Goal: Task Accomplishment & Management: Manage account settings

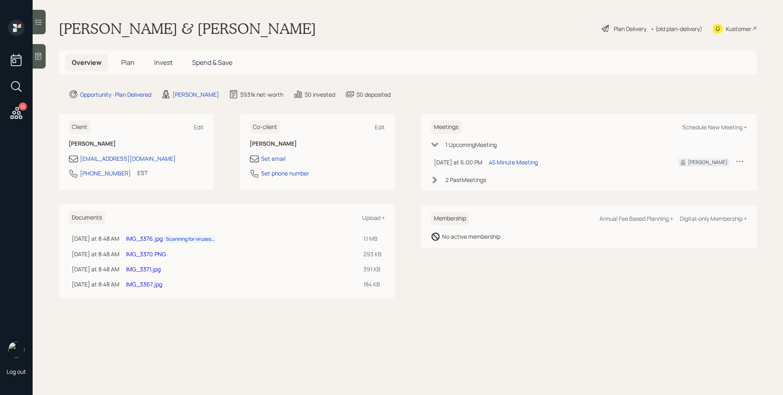
click at [18, 112] on icon at bounding box center [16, 113] width 15 height 15
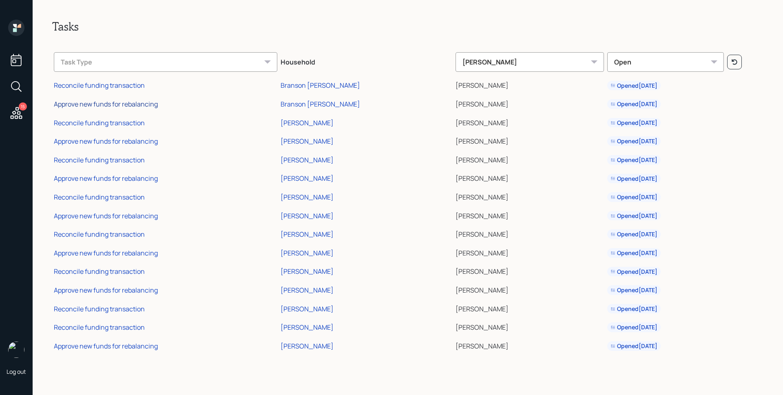
click at [116, 104] on div "Approve new funds for rebalancing" at bounding box center [106, 103] width 104 height 9
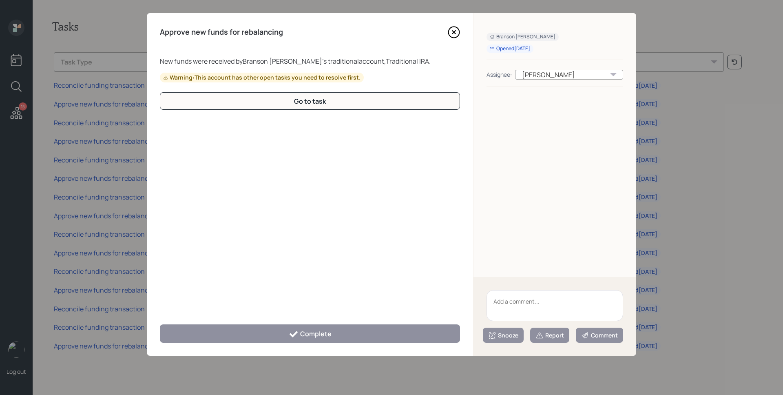
click at [453, 33] on icon at bounding box center [453, 32] width 3 height 3
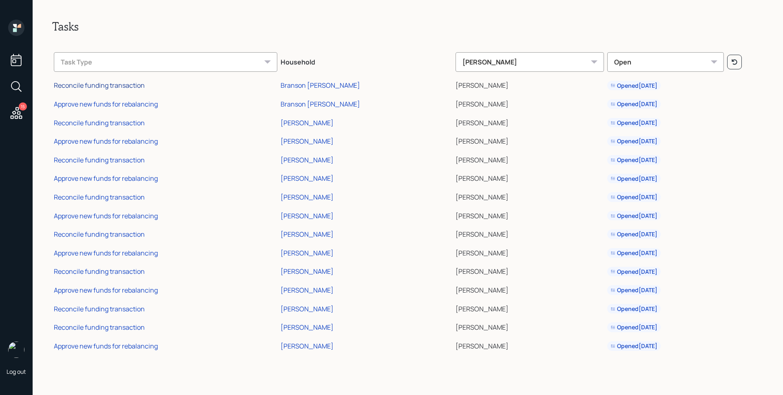
click at [114, 86] on div "Reconcile funding transaction" at bounding box center [99, 85] width 91 height 9
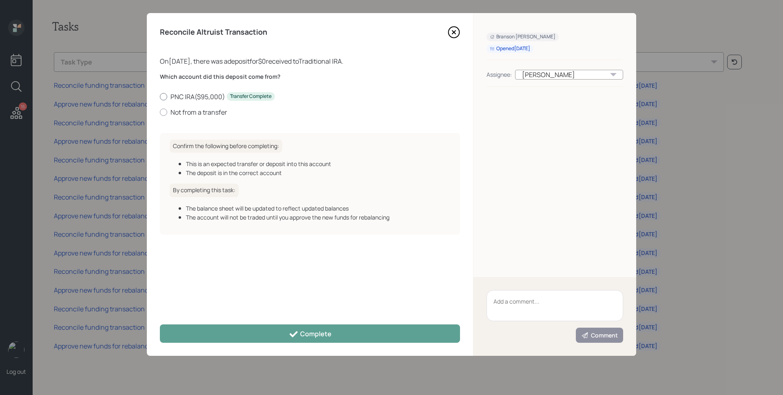
click at [201, 94] on label "PNC IRA ( $95,000 ) Transfer Complete" at bounding box center [310, 96] width 300 height 9
click at [160, 96] on input "PNC IRA ( $95,000 ) Transfer Complete" at bounding box center [159, 96] width 0 height 0
radio input "true"
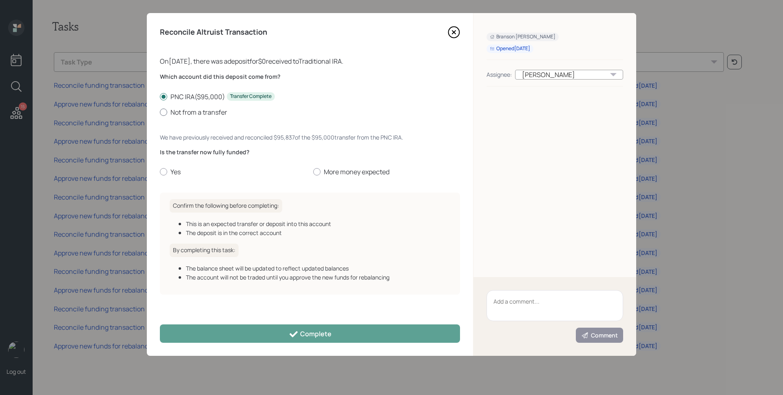
click at [191, 114] on label "Not from a transfer" at bounding box center [310, 112] width 300 height 9
click at [160, 112] on input "Not from a transfer" at bounding box center [159, 112] width 0 height 0
radio input "true"
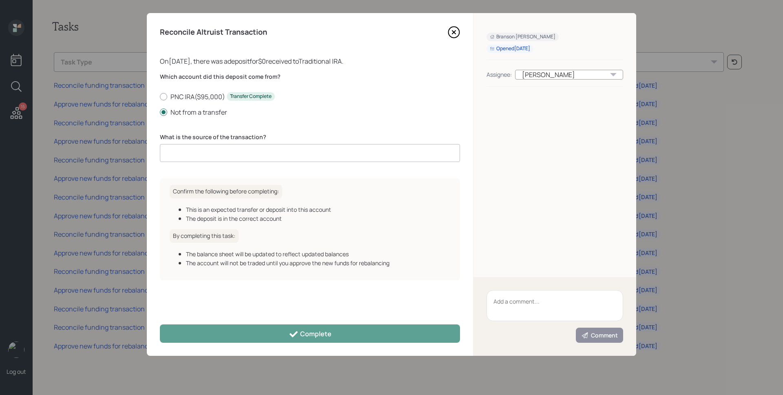
click at [212, 155] on input at bounding box center [310, 153] width 300 height 18
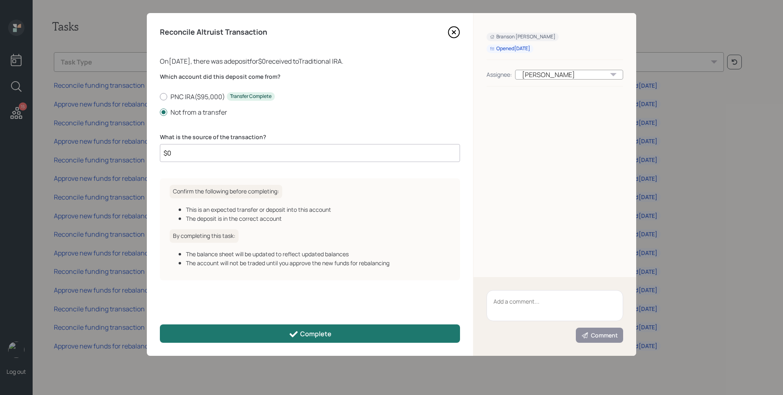
type input "$0"
click at [315, 335] on div "Complete" at bounding box center [310, 334] width 43 height 10
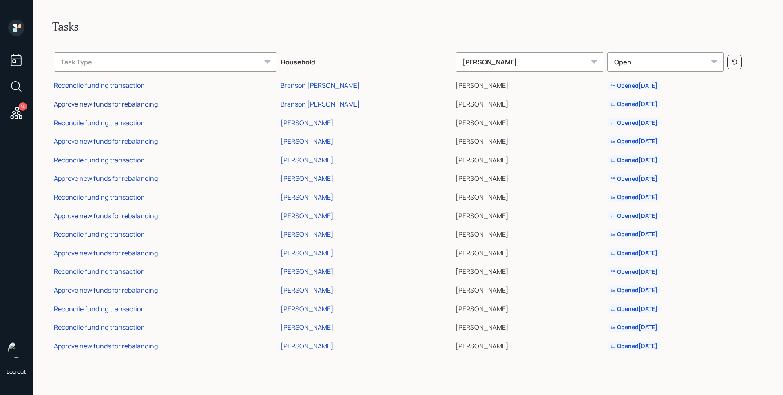
click at [138, 106] on div "Approve new funds for rebalancing" at bounding box center [106, 103] width 104 height 9
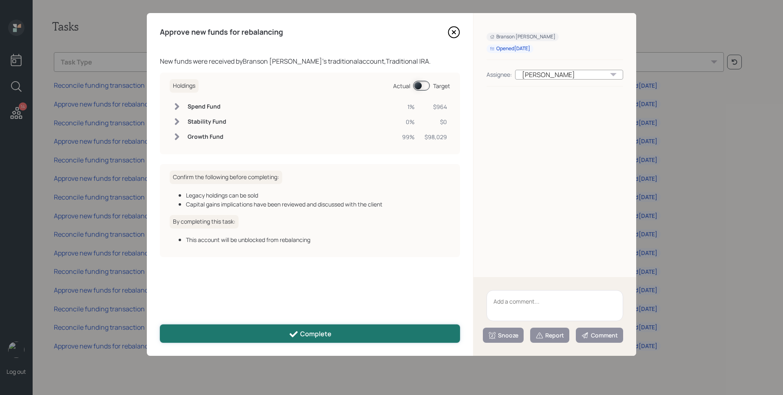
click at [338, 331] on button "Complete" at bounding box center [310, 333] width 300 height 18
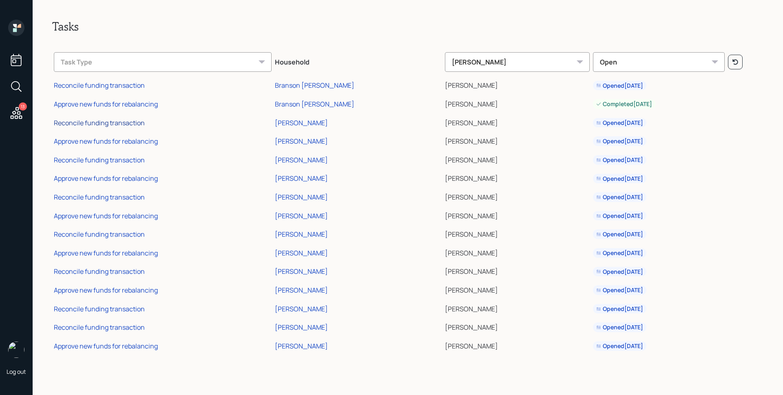
click at [136, 122] on div "Reconcile funding transaction" at bounding box center [99, 122] width 91 height 9
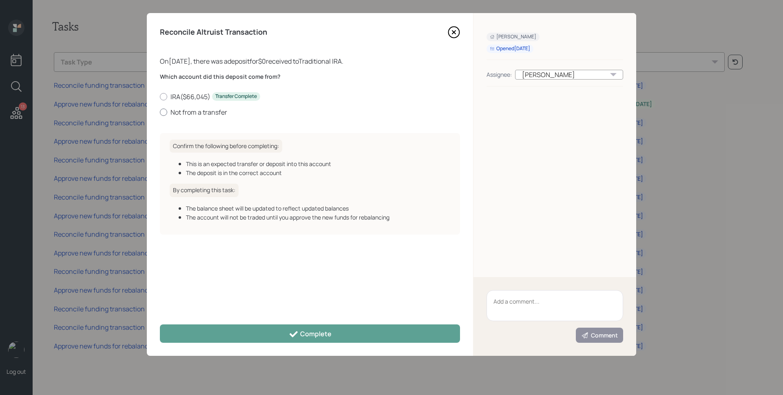
click at [192, 113] on label "Not from a transfer" at bounding box center [310, 112] width 300 height 9
click at [160, 112] on input "Not from a transfer" at bounding box center [159, 112] width 0 height 0
radio input "true"
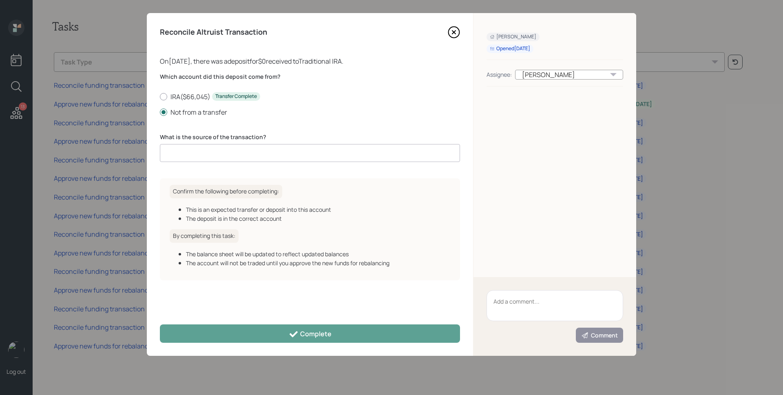
click at [203, 154] on input at bounding box center [310, 153] width 300 height 18
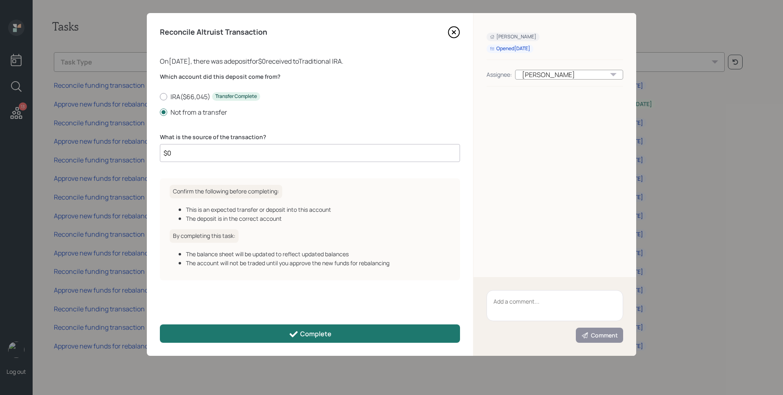
type input "$0"
click at [304, 329] on div "Complete" at bounding box center [310, 334] width 43 height 10
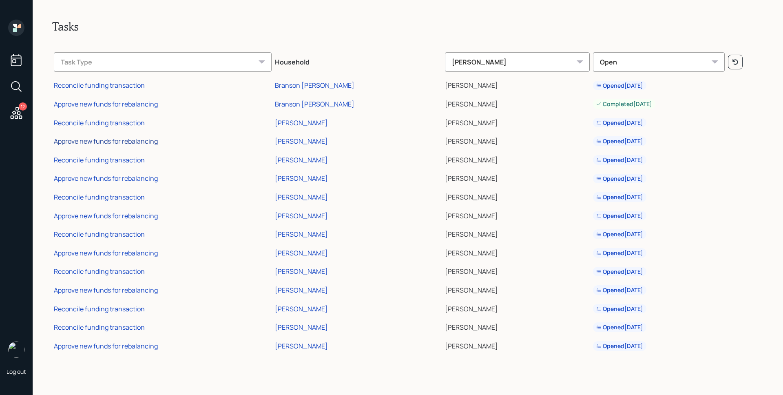
click at [129, 142] on div "Approve new funds for rebalancing" at bounding box center [106, 141] width 104 height 9
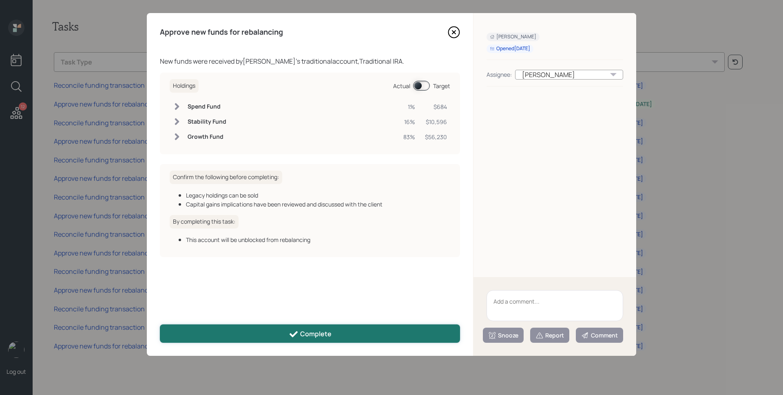
click at [385, 330] on button "Complete" at bounding box center [310, 333] width 300 height 18
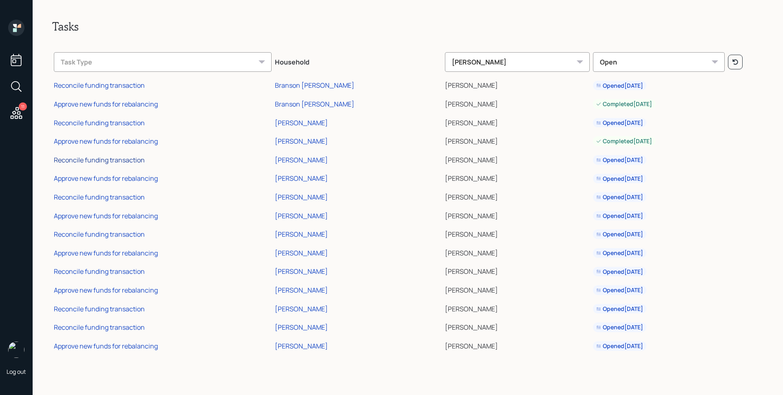
click at [119, 160] on div "Reconcile funding transaction" at bounding box center [99, 159] width 91 height 9
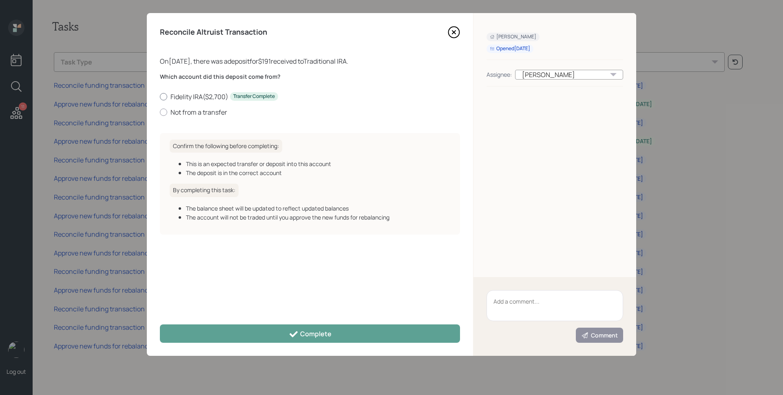
click at [190, 95] on label "Fidelity IRA ( $2,700 ) Transfer Complete" at bounding box center [310, 96] width 300 height 9
click at [160, 96] on input "Fidelity IRA ( $2,700 ) Transfer Complete" at bounding box center [159, 96] width 0 height 0
radio input "true"
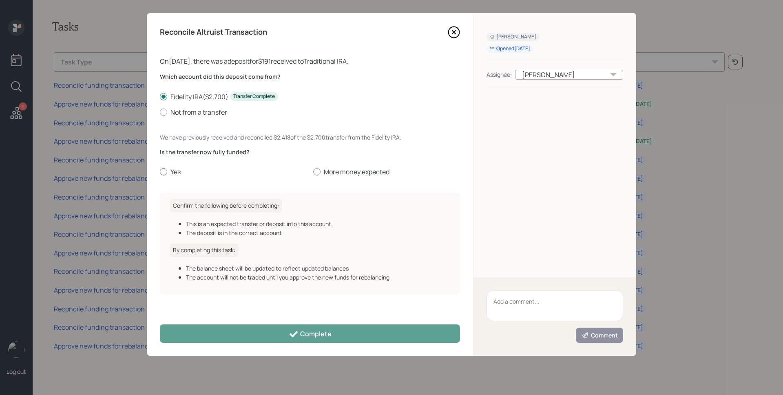
click at [173, 172] on label "Yes" at bounding box center [233, 171] width 147 height 9
click at [160, 172] on input "Yes" at bounding box center [159, 172] width 0 height 0
radio input "true"
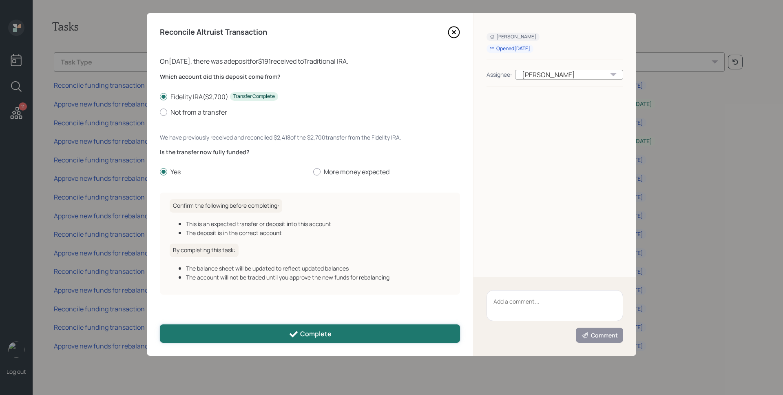
click at [262, 335] on button "Complete" at bounding box center [310, 333] width 300 height 18
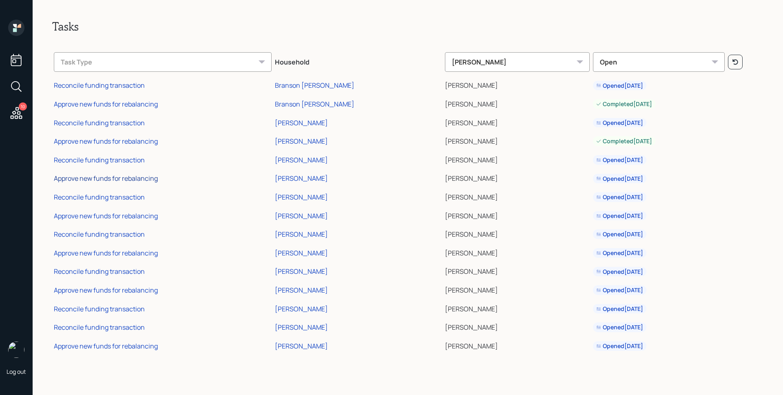
click at [137, 179] on div "Approve new funds for rebalancing" at bounding box center [106, 178] width 104 height 9
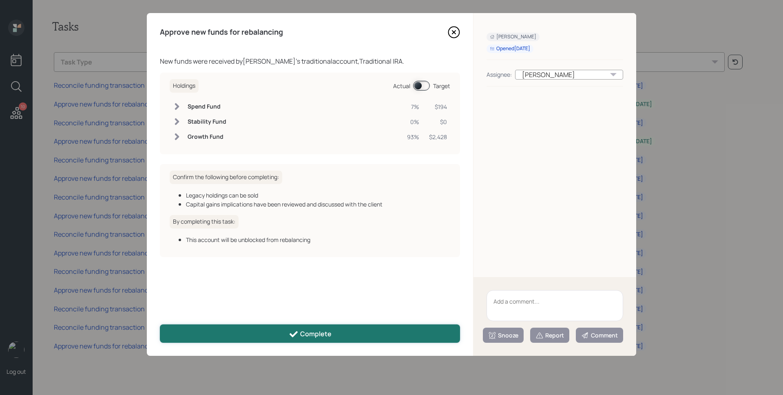
click at [308, 331] on div "Complete" at bounding box center [310, 334] width 43 height 10
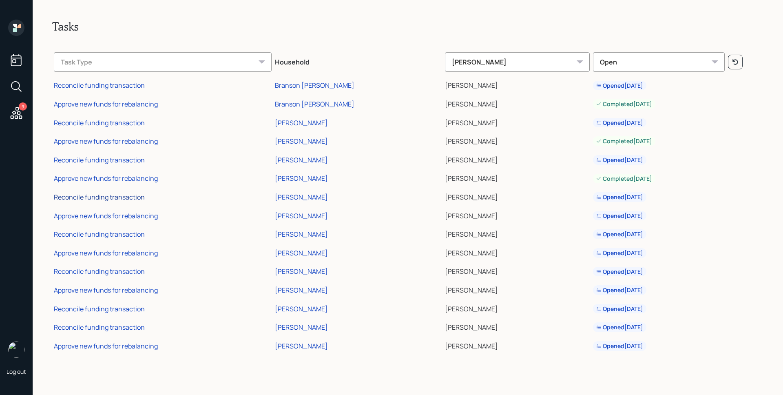
click at [117, 196] on div "Reconcile funding transaction" at bounding box center [99, 196] width 91 height 9
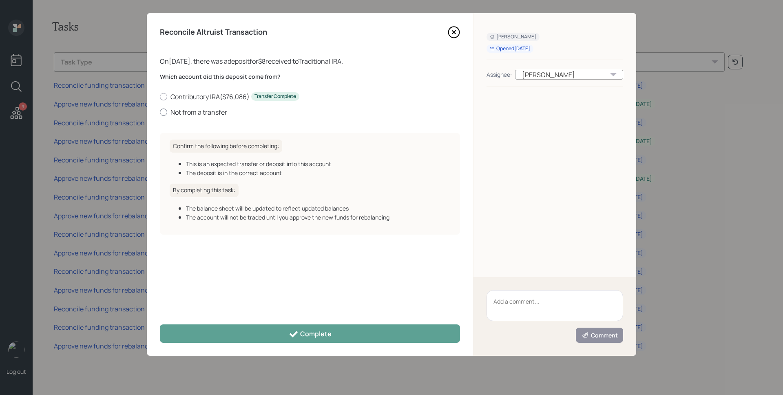
click at [192, 110] on label "Not from a transfer" at bounding box center [310, 112] width 300 height 9
click at [160, 112] on input "Not from a transfer" at bounding box center [159, 112] width 0 height 0
radio input "true"
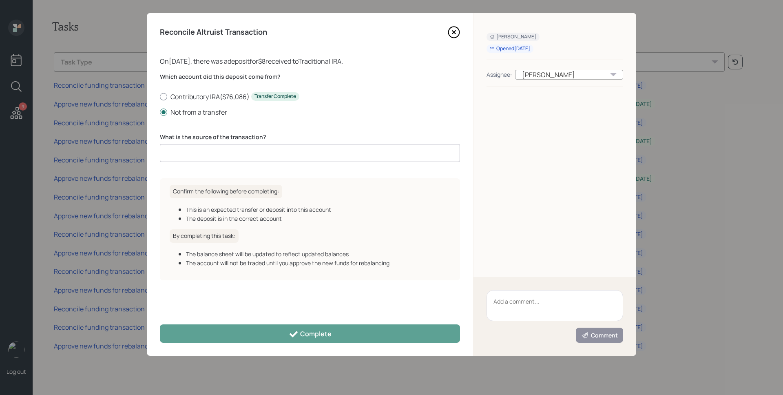
click at [197, 93] on label "Contributory IRA ( $76,086 ) Transfer Complete" at bounding box center [310, 96] width 300 height 9
click at [160, 96] on input "Contributory IRA ( $76,086 ) Transfer Complete" at bounding box center [159, 96] width 0 height 0
radio input "true"
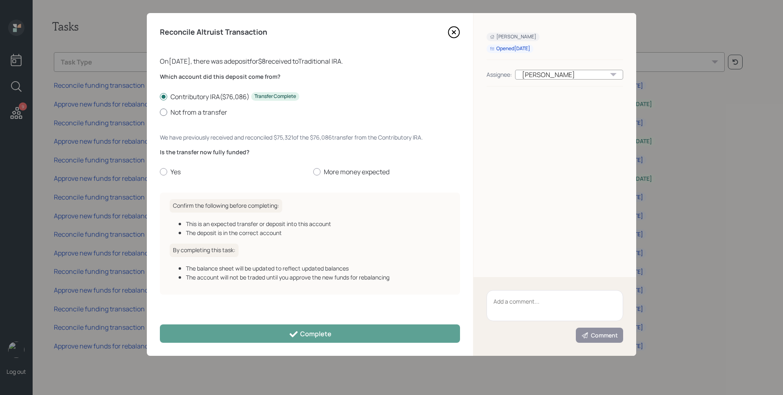
click at [187, 110] on label "Not from a transfer" at bounding box center [310, 112] width 300 height 9
click at [160, 112] on input "Not from a transfer" at bounding box center [159, 112] width 0 height 0
radio input "true"
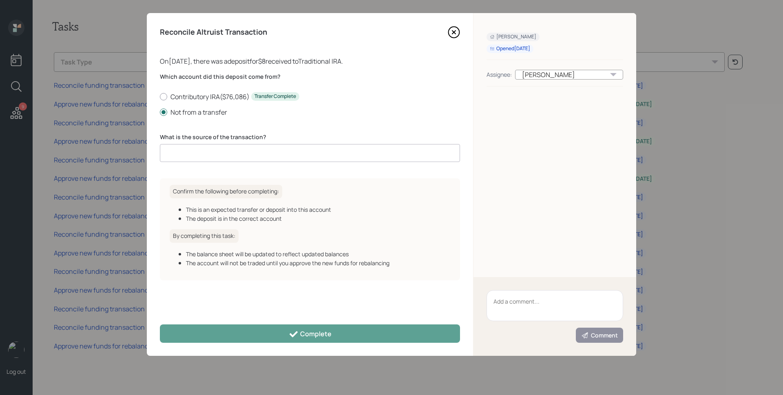
click at [200, 150] on input at bounding box center [310, 153] width 300 height 18
type input "Sw"
click at [201, 95] on label "Contributory IRA ( $76,086 ) Transfer Complete" at bounding box center [310, 96] width 300 height 9
click at [160, 96] on input "Contributory IRA ( $76,086 ) Transfer Complete" at bounding box center [159, 96] width 0 height 0
radio input "true"
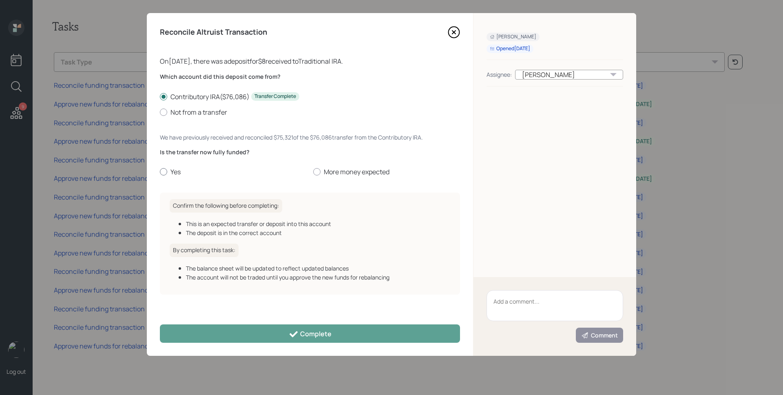
click at [174, 168] on label "Yes" at bounding box center [233, 171] width 147 height 9
click at [160, 172] on input "Yes" at bounding box center [159, 172] width 0 height 0
radio input "true"
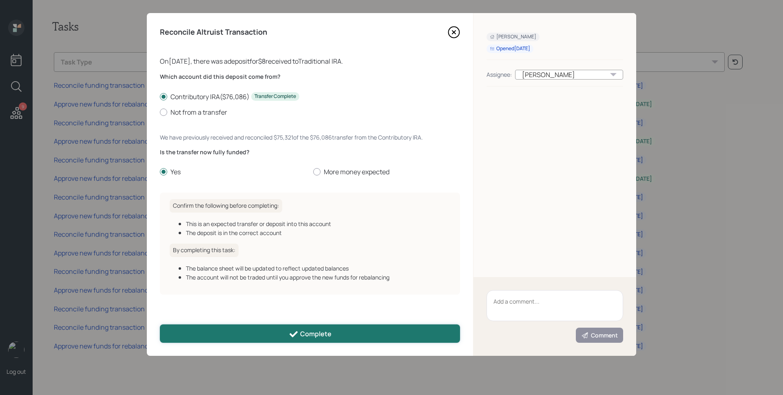
click at [275, 328] on button "Complete" at bounding box center [310, 333] width 300 height 18
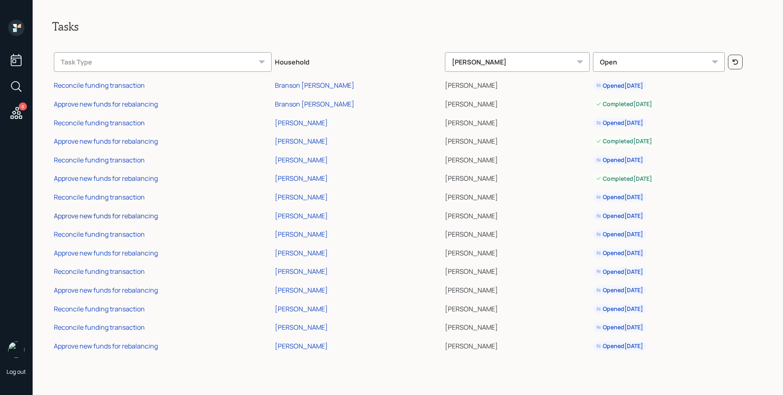
click at [152, 214] on div "Approve new funds for rebalancing" at bounding box center [106, 215] width 104 height 9
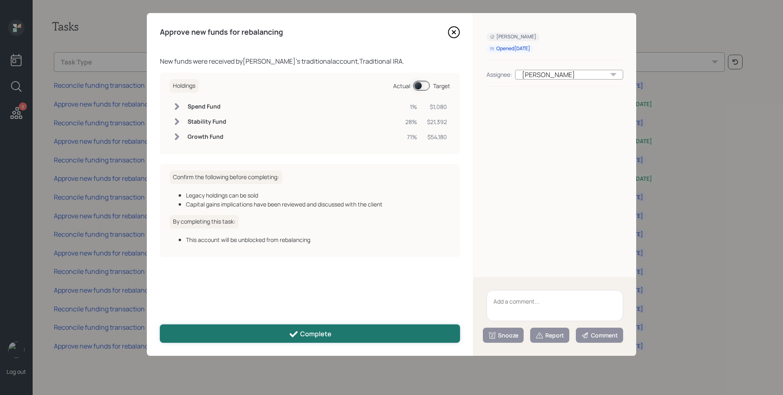
click at [313, 331] on div "Complete" at bounding box center [310, 334] width 43 height 10
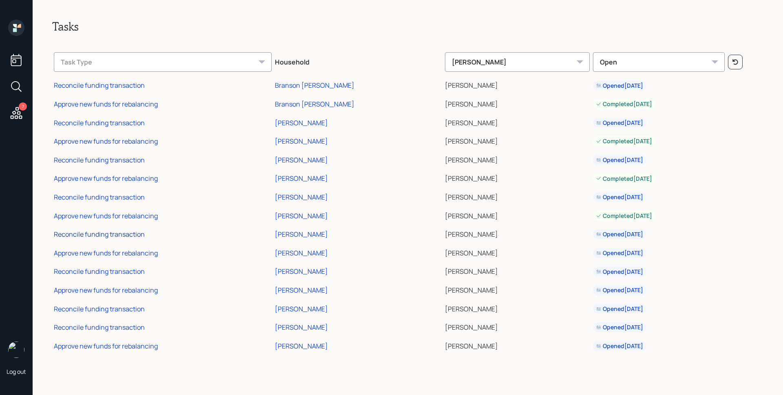
click at [121, 232] on div "Reconcile funding transaction" at bounding box center [99, 233] width 91 height 9
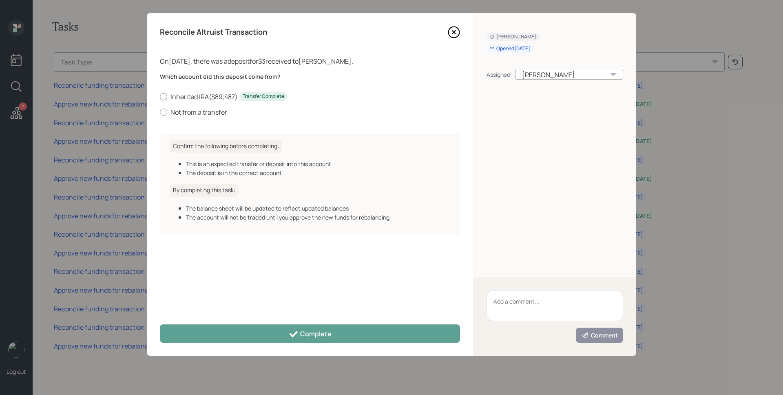
click at [188, 101] on label "Inherited IRA ( $89,487 ) Transfer Complete" at bounding box center [310, 96] width 300 height 9
click at [160, 97] on input "Inherited IRA ( $89,487 ) Transfer Complete" at bounding box center [159, 96] width 0 height 0
radio input "true"
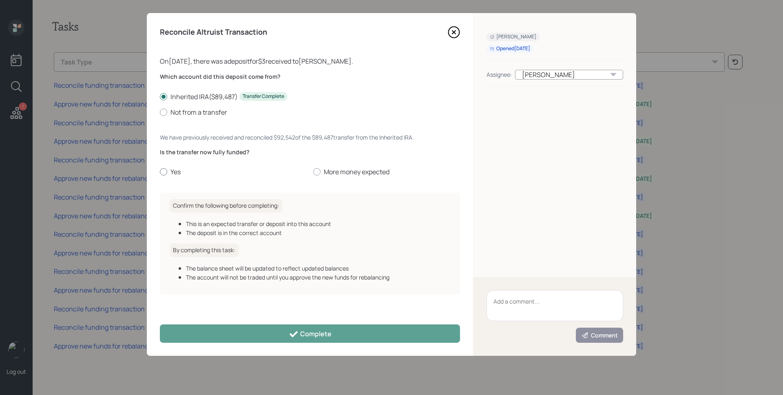
click at [174, 171] on label "Yes" at bounding box center [233, 171] width 147 height 9
click at [160, 172] on input "Yes" at bounding box center [159, 172] width 0 height 0
radio input "true"
click at [265, 322] on div "Reconcile Altruist Transaction On 09/03/2025 , there was a deposit for $3 recei…" at bounding box center [310, 184] width 326 height 342
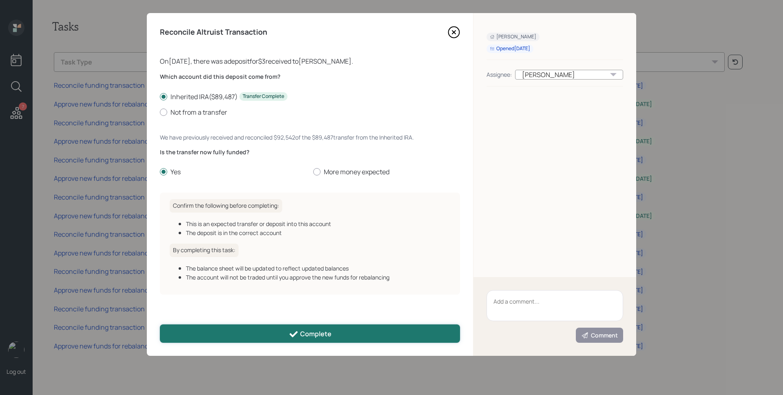
click at [267, 328] on button "Complete" at bounding box center [310, 333] width 300 height 18
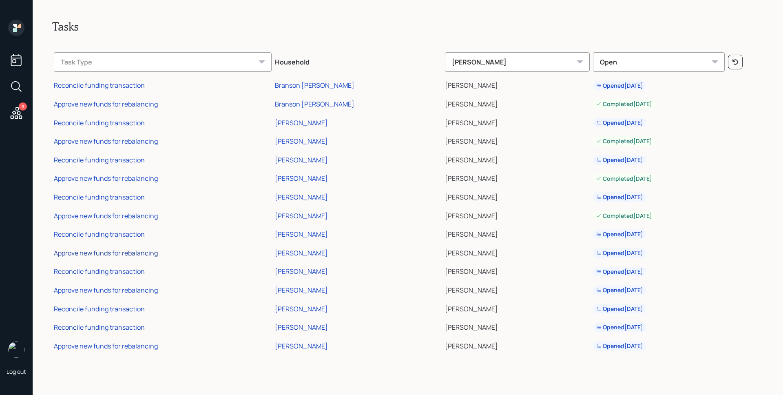
click at [122, 254] on div "Approve new funds for rebalancing" at bounding box center [106, 252] width 104 height 9
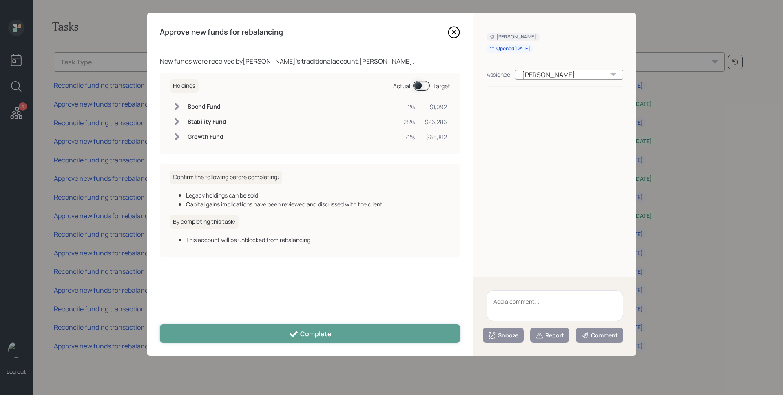
drag, startPoint x: 287, startPoint y: 334, endPoint x: 276, endPoint y: 326, distance: 14.4
click at [287, 335] on button "Complete" at bounding box center [310, 333] width 300 height 18
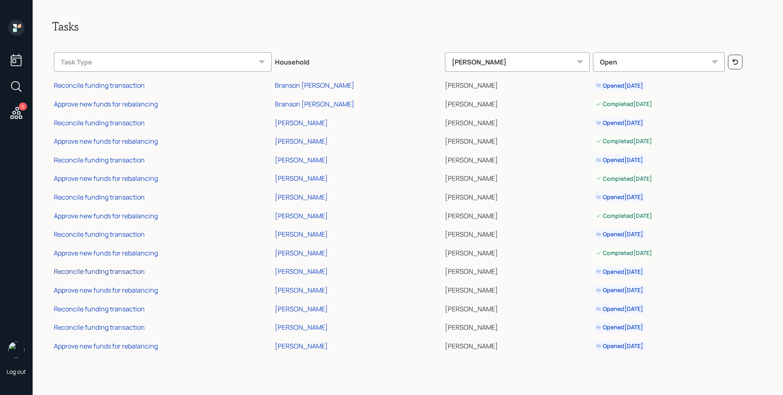
click at [125, 270] on div "Reconcile funding transaction" at bounding box center [99, 271] width 91 height 9
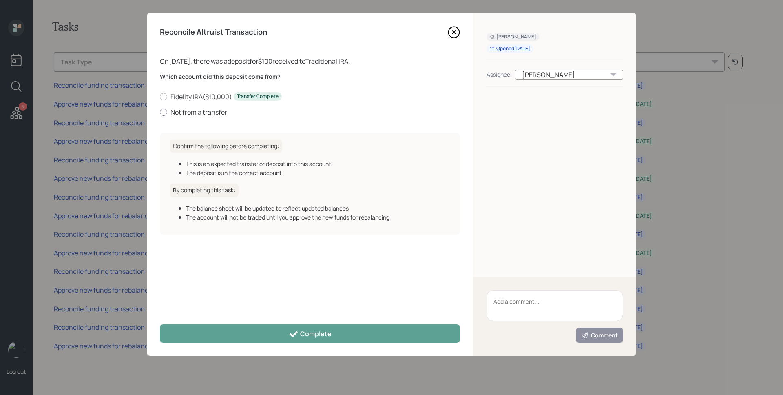
click at [206, 112] on label "Not from a transfer" at bounding box center [310, 112] width 300 height 9
click at [160, 112] on input "Not from a transfer" at bounding box center [159, 112] width 0 height 0
radio input "true"
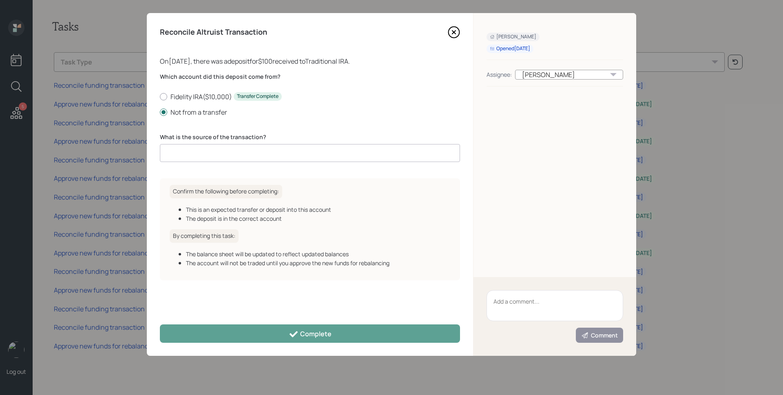
click at [222, 154] on input at bounding box center [310, 153] width 300 height 18
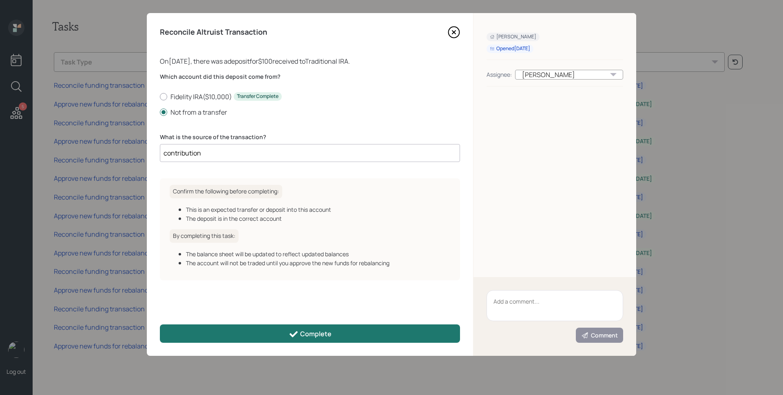
type input "contribution"
click at [305, 337] on div "Complete" at bounding box center [310, 334] width 43 height 10
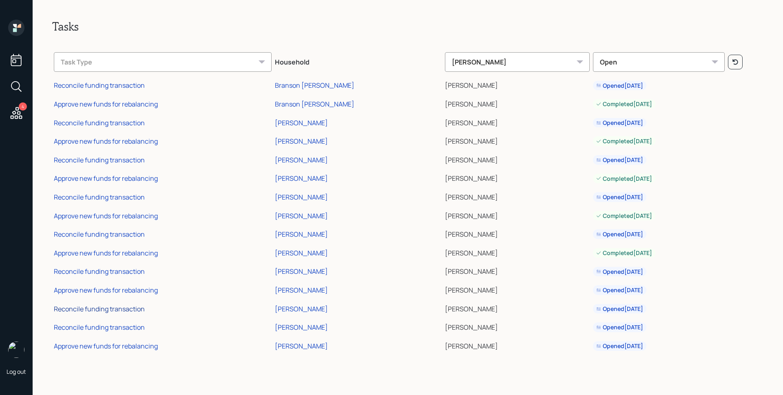
click at [137, 307] on div "Reconcile funding transaction" at bounding box center [99, 308] width 91 height 9
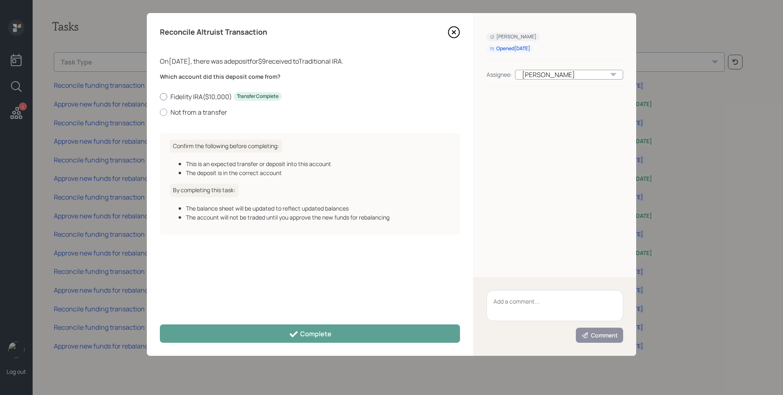
click at [211, 95] on label "Fidelity IRA ( $10,000 ) Transfer Complete" at bounding box center [310, 96] width 300 height 9
click at [160, 96] on input "Fidelity IRA ( $10,000 ) Transfer Complete" at bounding box center [159, 96] width 0 height 0
radio input "true"
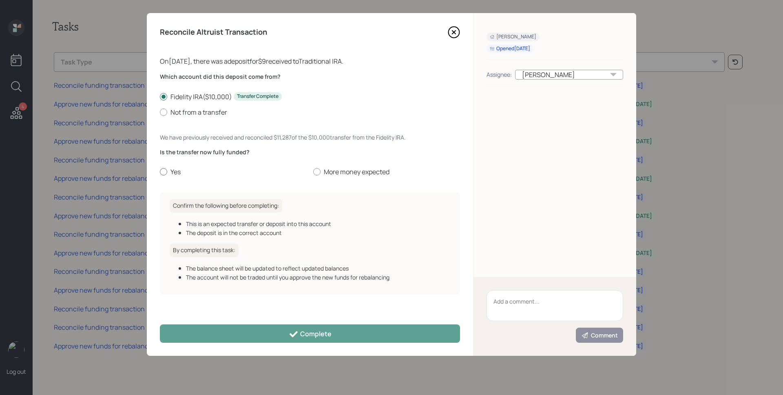
click at [182, 168] on label "Yes" at bounding box center [233, 171] width 147 height 9
click at [160, 172] on input "Yes" at bounding box center [159, 172] width 0 height 0
radio input "true"
click at [192, 112] on label "Not from a transfer" at bounding box center [310, 112] width 300 height 9
click at [160, 112] on input "Not from a transfer" at bounding box center [159, 112] width 0 height 0
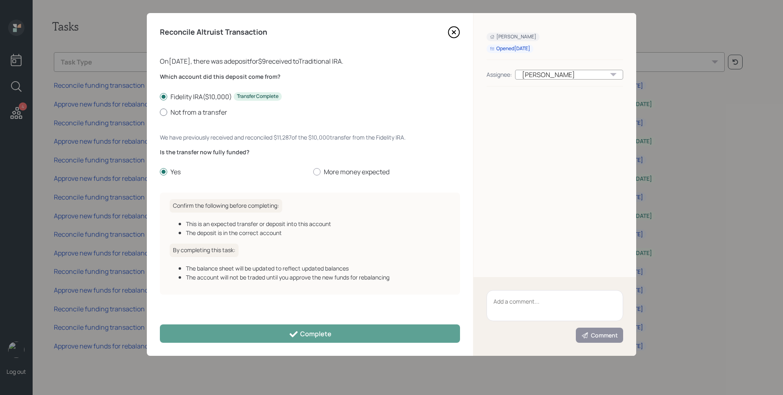
radio input "true"
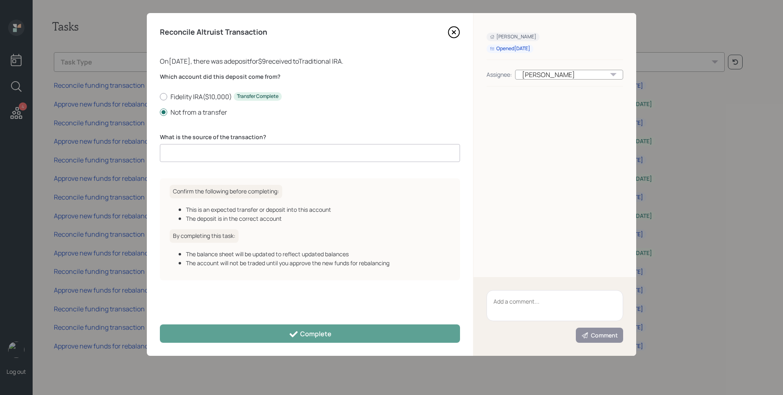
click at [212, 158] on input at bounding box center [310, 153] width 300 height 18
click at [195, 96] on label "Fidelity IRA ( $10,000 ) Transfer Complete" at bounding box center [310, 96] width 300 height 9
click at [160, 96] on input "Fidelity IRA ( $10,000 ) Transfer Complete" at bounding box center [159, 96] width 0 height 0
radio input "true"
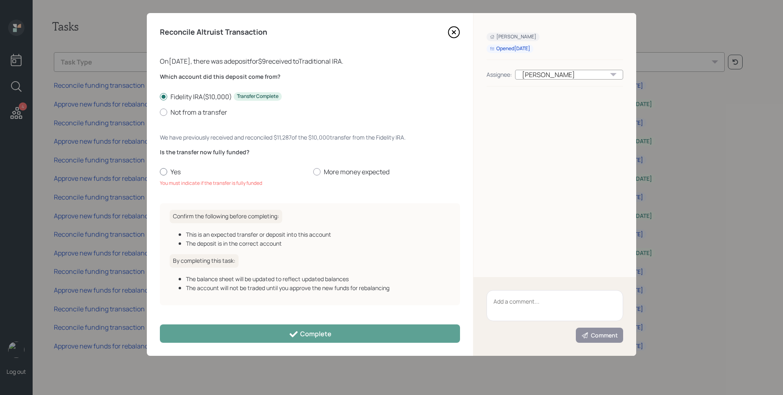
click at [174, 169] on label "Yes" at bounding box center [233, 171] width 147 height 9
click at [160, 172] on input "Yes" at bounding box center [159, 172] width 0 height 0
radio input "true"
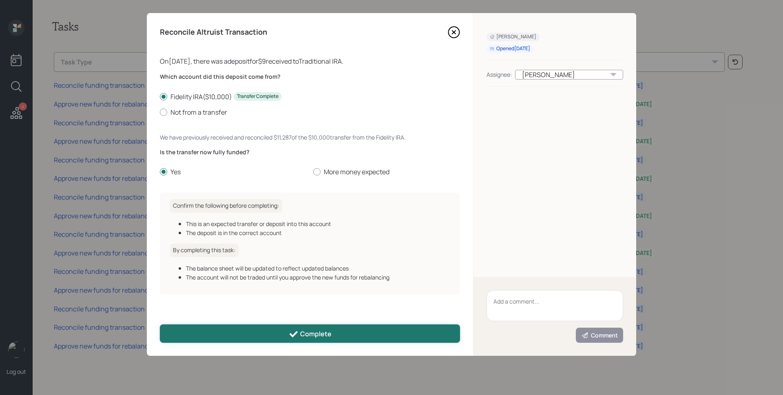
click at [292, 330] on icon at bounding box center [294, 334] width 10 height 10
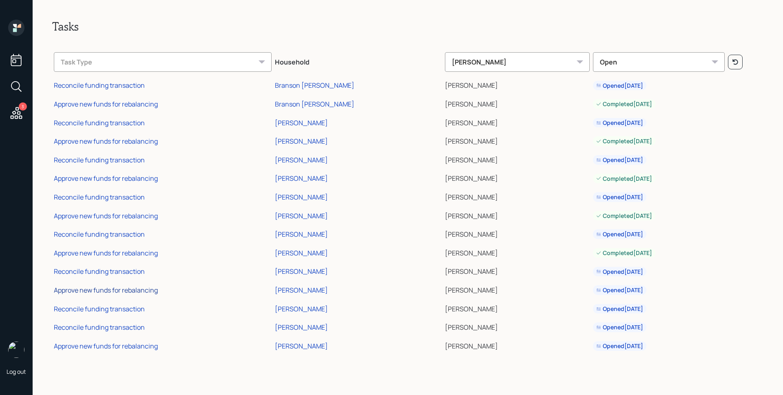
click at [136, 293] on div "Approve new funds for rebalancing" at bounding box center [106, 289] width 104 height 9
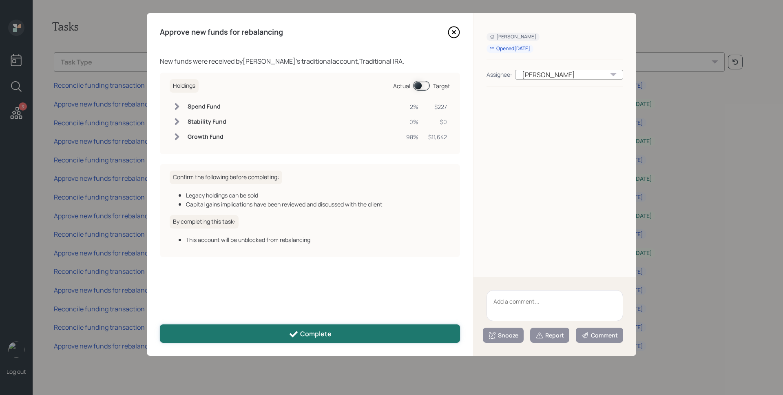
click at [278, 331] on button "Complete" at bounding box center [310, 333] width 300 height 18
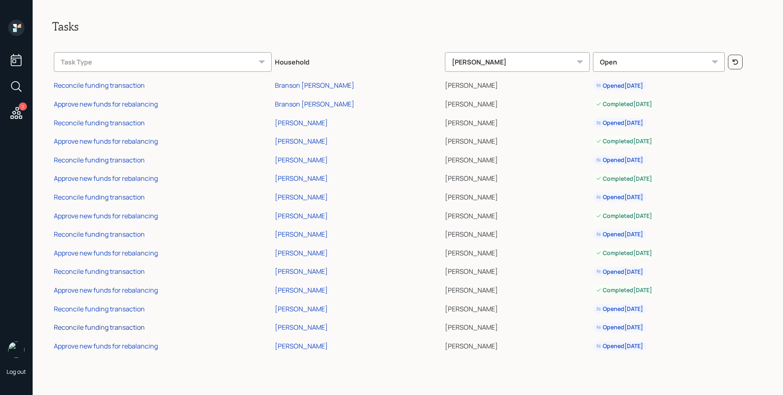
click at [121, 327] on div "Reconcile funding transaction" at bounding box center [99, 326] width 91 height 9
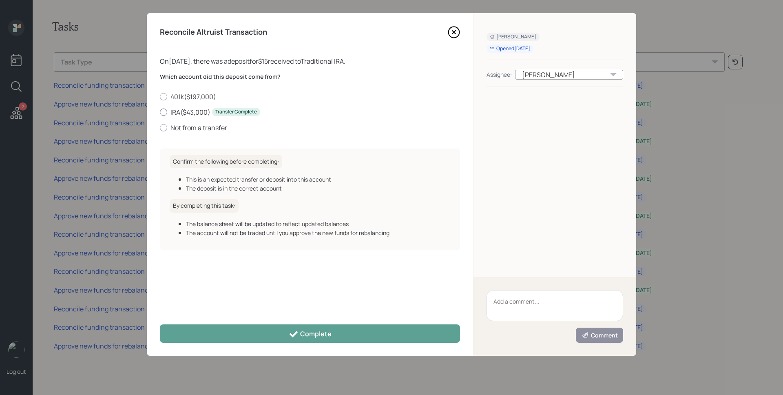
click at [193, 113] on label "IRA ( $43,000 ) Transfer Complete" at bounding box center [310, 112] width 300 height 9
click at [160, 112] on input "IRA ( $43,000 ) Transfer Complete" at bounding box center [159, 112] width 0 height 0
radio input "true"
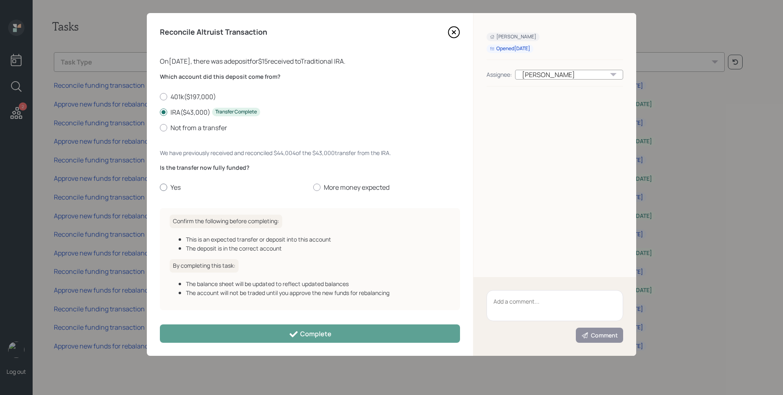
click at [172, 184] on label "Yes" at bounding box center [233, 187] width 147 height 9
click at [160, 187] on input "Yes" at bounding box center [159, 187] width 0 height 0
radio input "true"
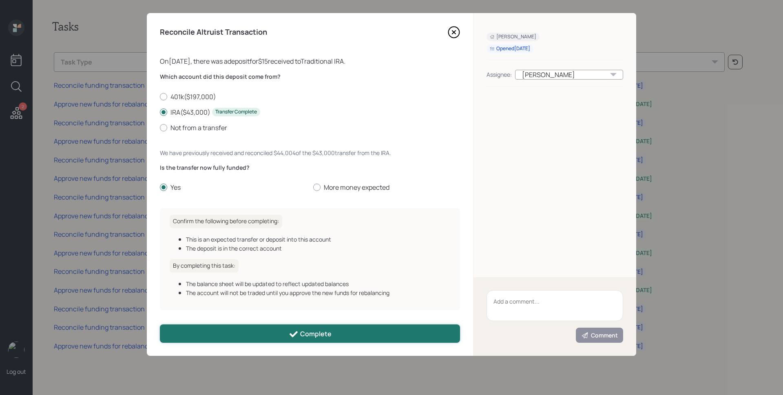
click at [277, 334] on button "Complete" at bounding box center [310, 333] width 300 height 18
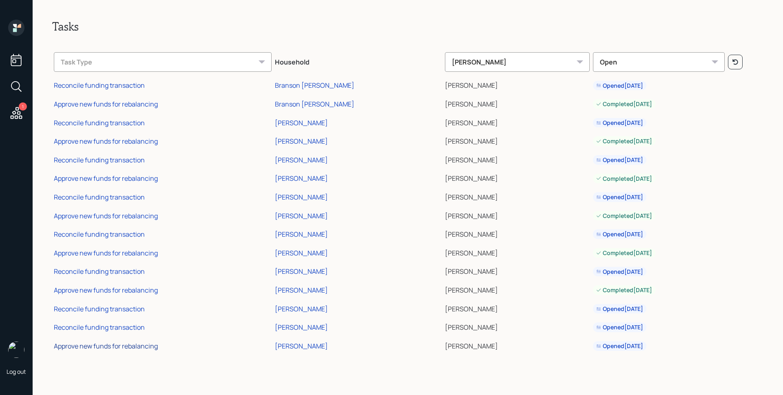
click at [144, 348] on div "Approve new funds for rebalancing" at bounding box center [106, 345] width 104 height 9
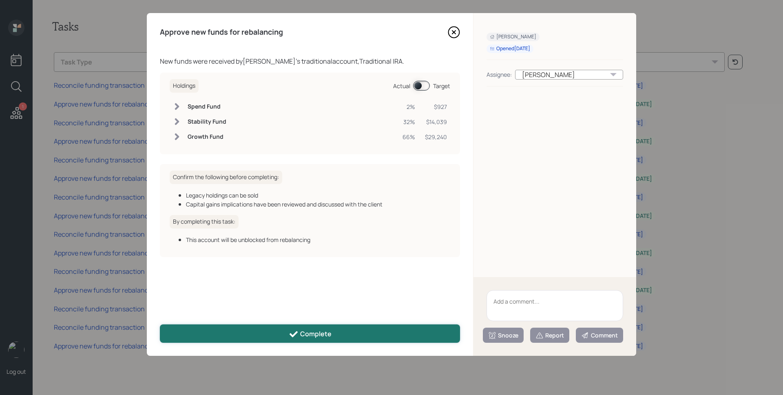
click at [296, 327] on button "Complete" at bounding box center [310, 333] width 300 height 18
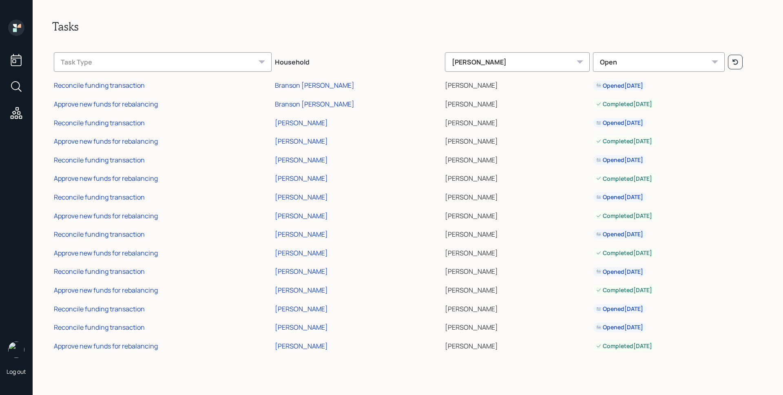
click at [20, 26] on icon at bounding box center [19, 26] width 4 height 4
